Goal: Task Accomplishment & Management: Use online tool/utility

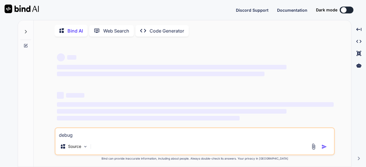
type textarea "debug"
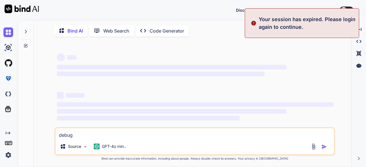
click at [9, 154] on img at bounding box center [8, 155] width 10 height 10
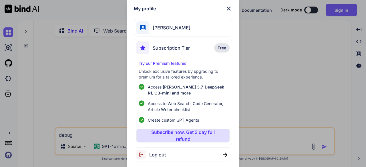
click at [157, 156] on span "Log out" at bounding box center [157, 155] width 17 height 7
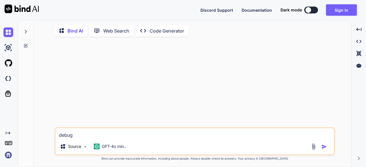
click at [9, 152] on img at bounding box center [8, 155] width 10 height 10
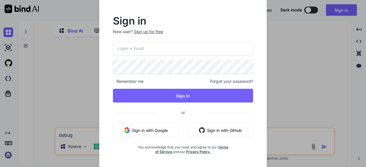
click at [149, 127] on button "Sign in with Google" at bounding box center [146, 131] width 66 height 14
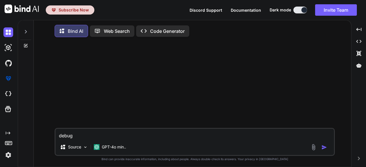
click at [11, 155] on img at bounding box center [8, 155] width 10 height 10
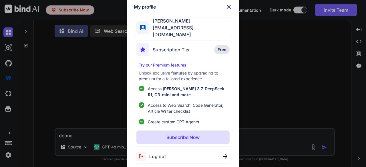
click at [154, 154] on span "Log out" at bounding box center [157, 156] width 17 height 7
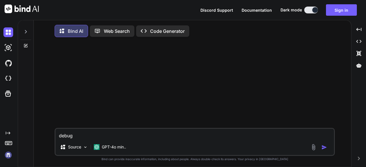
click at [8, 158] on img at bounding box center [8, 155] width 10 height 10
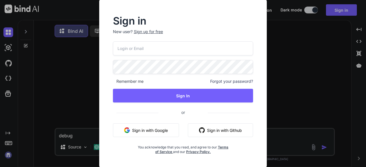
click at [139, 132] on button "Sign in with Google" at bounding box center [146, 131] width 66 height 14
click at [140, 128] on button "Sign in with Google" at bounding box center [146, 131] width 66 height 14
click at [184, 47] on input "email" at bounding box center [183, 48] width 140 height 14
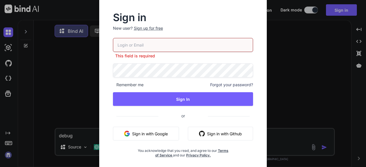
click at [156, 43] on input "email" at bounding box center [183, 45] width 140 height 14
click at [132, 134] on button "Sign in with Google" at bounding box center [146, 134] width 66 height 14
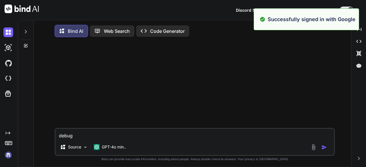
click at [12, 154] on img at bounding box center [8, 155] width 10 height 10
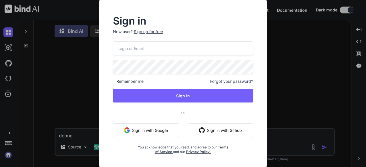
click at [148, 127] on button "Sign in with Google" at bounding box center [146, 131] width 66 height 14
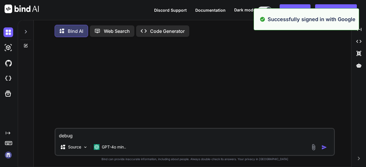
click at [182, 134] on textarea "debug" at bounding box center [194, 134] width 279 height 10
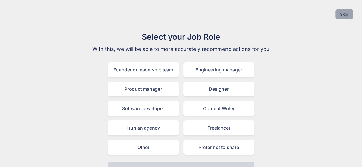
click at [341, 13] on button "Skip" at bounding box center [343, 14] width 17 height 10
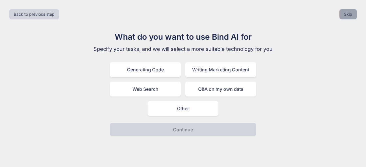
click at [341, 13] on button "Skip" at bounding box center [347, 14] width 17 height 10
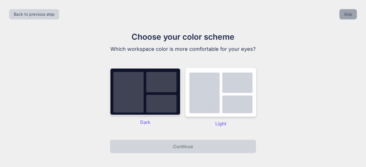
click at [341, 13] on button "Skip" at bounding box center [347, 14] width 17 height 10
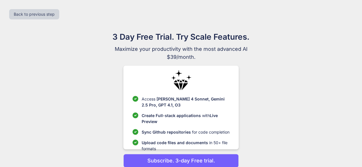
click at [341, 13] on div "Back to previous step" at bounding box center [181, 14] width 353 height 19
click at [51, 13] on button "Back to previous step" at bounding box center [34, 14] width 50 height 10
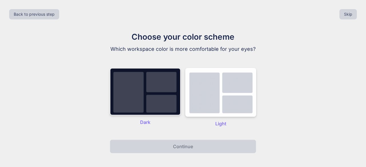
click at [150, 102] on img at bounding box center [145, 91] width 71 height 47
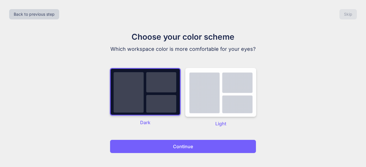
click at [151, 160] on div "Back to previous step Skip Choose your color scheme Which workspace color is mo…" at bounding box center [183, 83] width 366 height 167
click at [149, 149] on button "Continue" at bounding box center [183, 147] width 146 height 14
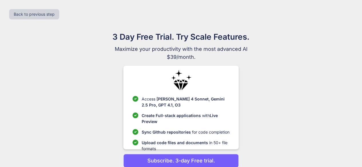
click at [149, 149] on p "Upload code files and documents in 50+ file formats" at bounding box center [186, 146] width 88 height 12
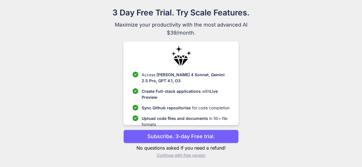
click at [175, 155] on p "Continue with free version" at bounding box center [180, 156] width 115 height 6
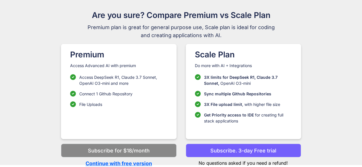
click at [138, 164] on p "Continue with free version" at bounding box center [118, 164] width 115 height 8
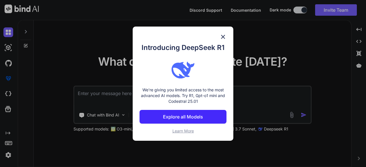
click at [192, 119] on p "Explore all Models" at bounding box center [183, 117] width 40 height 7
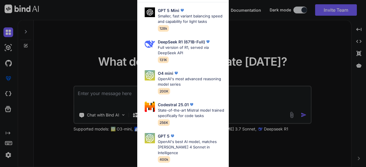
click at [97, 72] on div "All GPT 5 Mini Smaller, fast variant balancing speed and capability for light t…" at bounding box center [183, 83] width 366 height 167
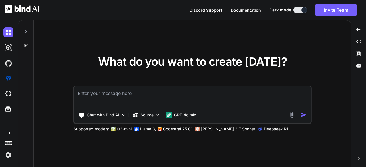
type textarea "x"
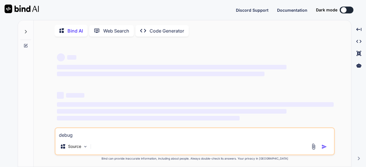
click at [18, 12] on img at bounding box center [22, 9] width 34 height 9
type textarea "debug"
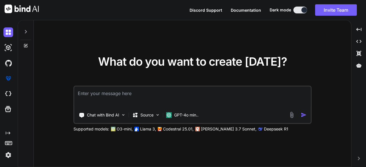
click at [8, 153] on img at bounding box center [8, 155] width 10 height 10
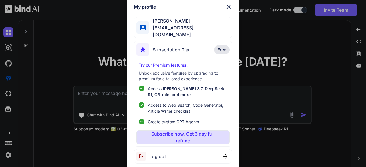
click at [4, 156] on div "My profile [PERSON_NAME] [EMAIL_ADDRESS][DOMAIN_NAME] Subscription Tier Free Tr…" at bounding box center [183, 83] width 366 height 167
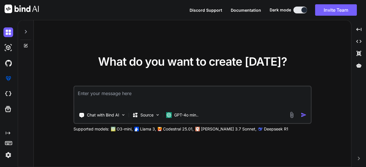
click at [6, 153] on img at bounding box center [8, 155] width 10 height 10
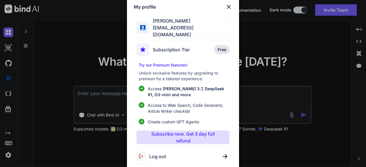
click at [162, 154] on span "Log out" at bounding box center [157, 156] width 17 height 7
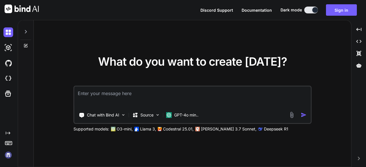
click at [8, 153] on img at bounding box center [8, 155] width 10 height 10
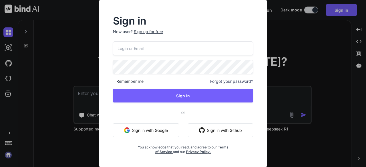
click at [146, 49] on input "email" at bounding box center [183, 48] width 140 height 14
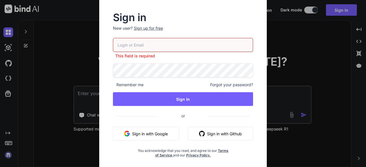
click at [144, 48] on input "email" at bounding box center [183, 45] width 140 height 14
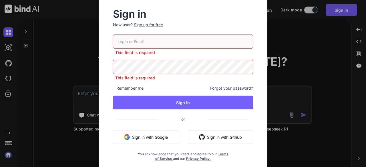
click at [142, 45] on input "email" at bounding box center [183, 42] width 140 height 14
click at [146, 138] on button "Sign in with Google" at bounding box center [146, 137] width 66 height 14
click at [130, 135] on button "Sign in with Google" at bounding box center [146, 137] width 66 height 14
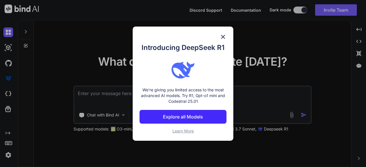
type textarea "x"
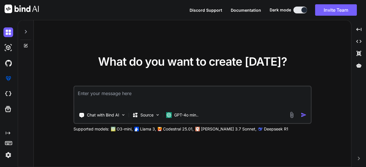
click at [314, 50] on div "What do you want to create [DATE]? Chat with Bind AI Source GPT-4o min.. Suppor…" at bounding box center [192, 93] width 317 height 147
click at [5, 156] on img at bounding box center [8, 155] width 10 height 10
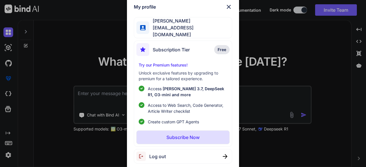
click at [224, 47] on span "Free" at bounding box center [222, 50] width 9 height 6
click at [7, 159] on div "My profile [PERSON_NAME] [EMAIL_ADDRESS][DOMAIN_NAME] Subscription Tier Free Tr…" at bounding box center [183, 83] width 366 height 167
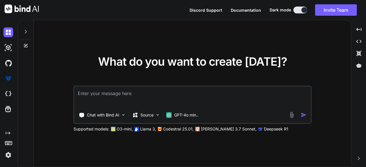
click at [9, 148] on div "Created with Pixso." at bounding box center [7, 145] width 15 height 29
click at [7, 154] on img at bounding box center [8, 155] width 10 height 10
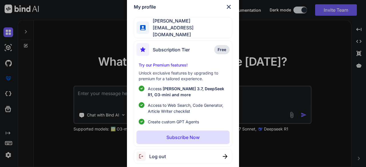
click at [152, 152] on div "Log out" at bounding box center [150, 156] width 29 height 9
click at [229, 8] on img at bounding box center [228, 6] width 7 height 7
